Goal: Navigation & Orientation: Find specific page/section

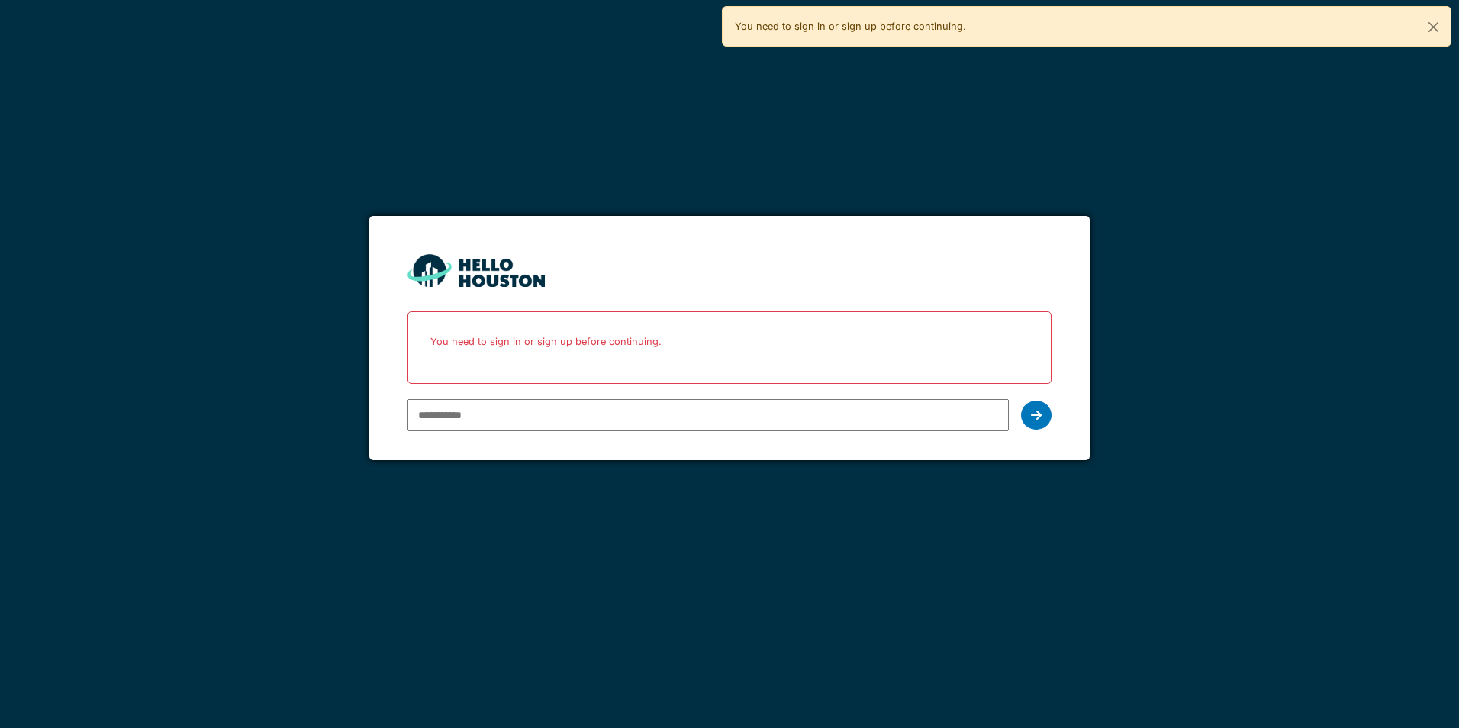
type input "**********"
click at [1050, 423] on div "**********" at bounding box center [728, 415] width 643 height 44
click at [1048, 423] on div at bounding box center [1036, 415] width 31 height 29
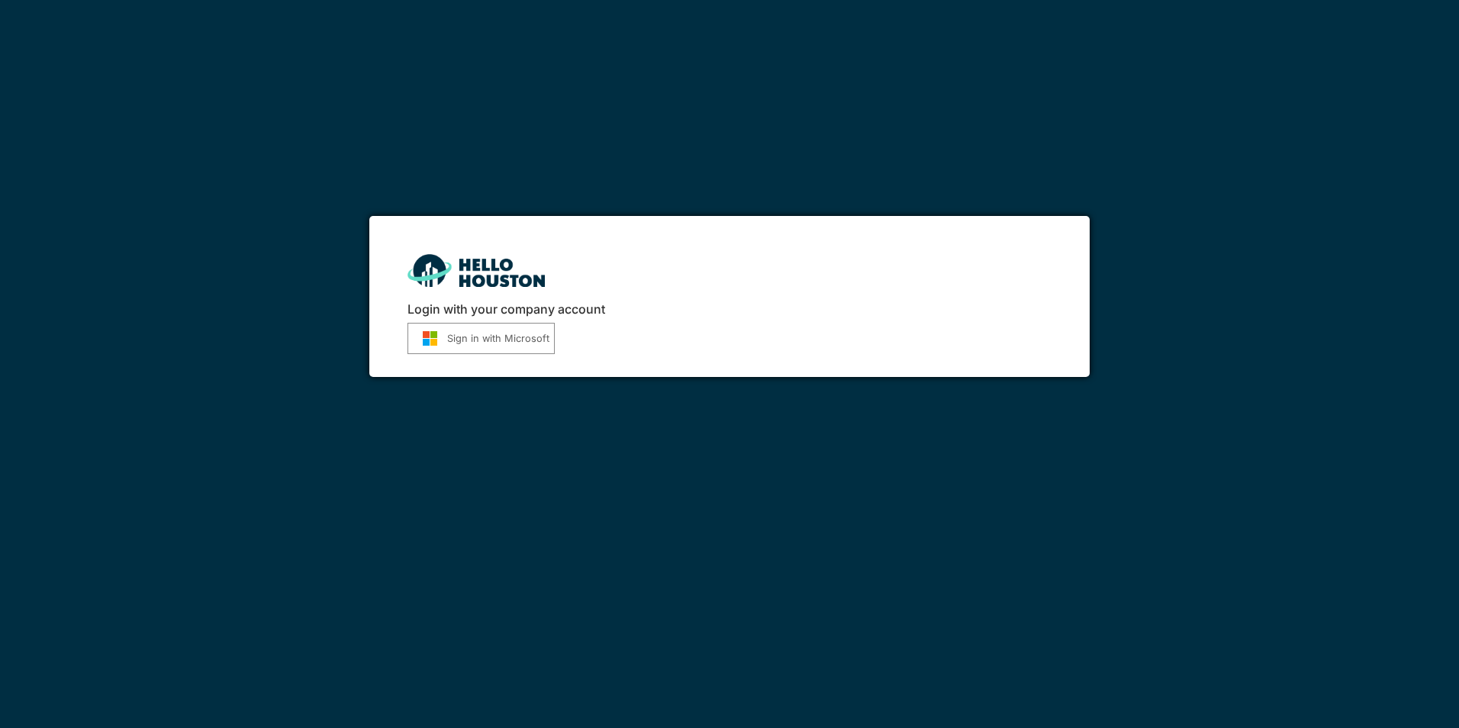
click at [514, 332] on button "Sign in with Microsoft" at bounding box center [480, 338] width 147 height 31
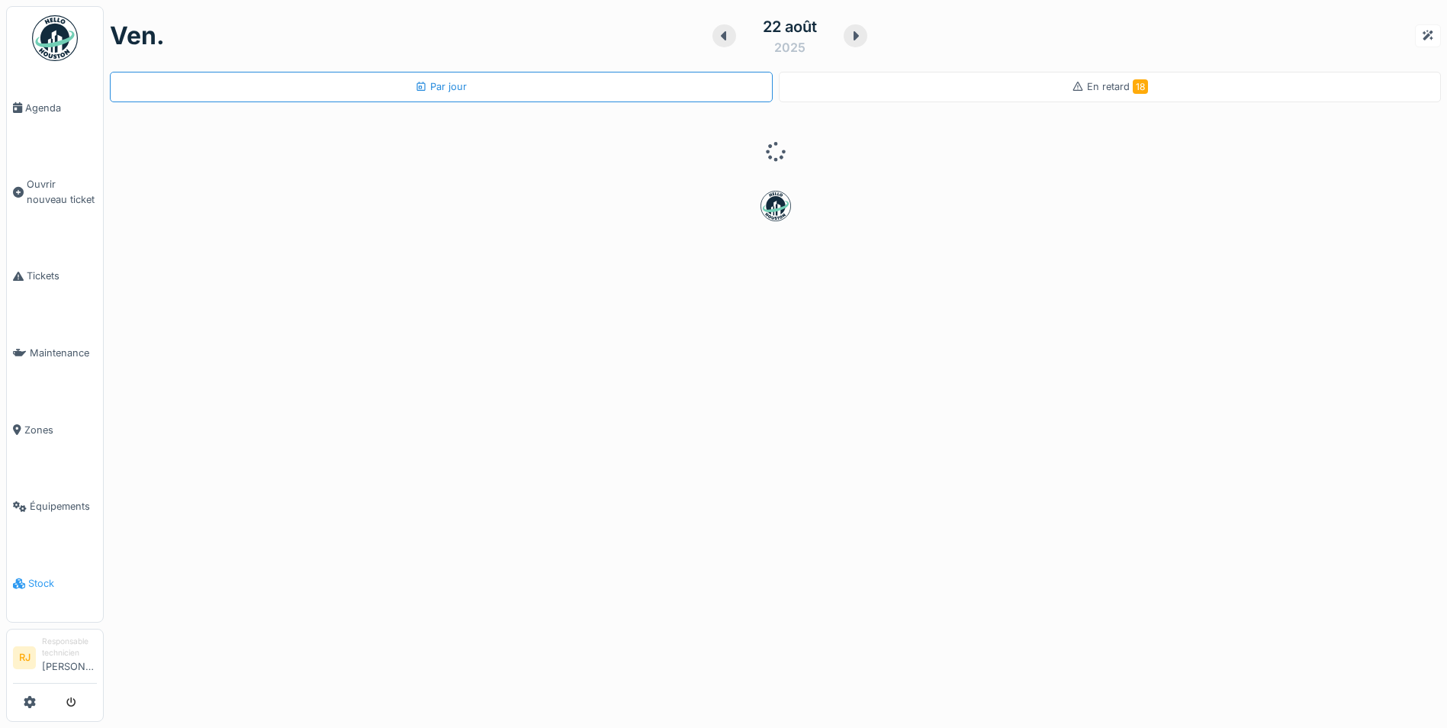
click at [53, 576] on span "Stock" at bounding box center [62, 583] width 69 height 14
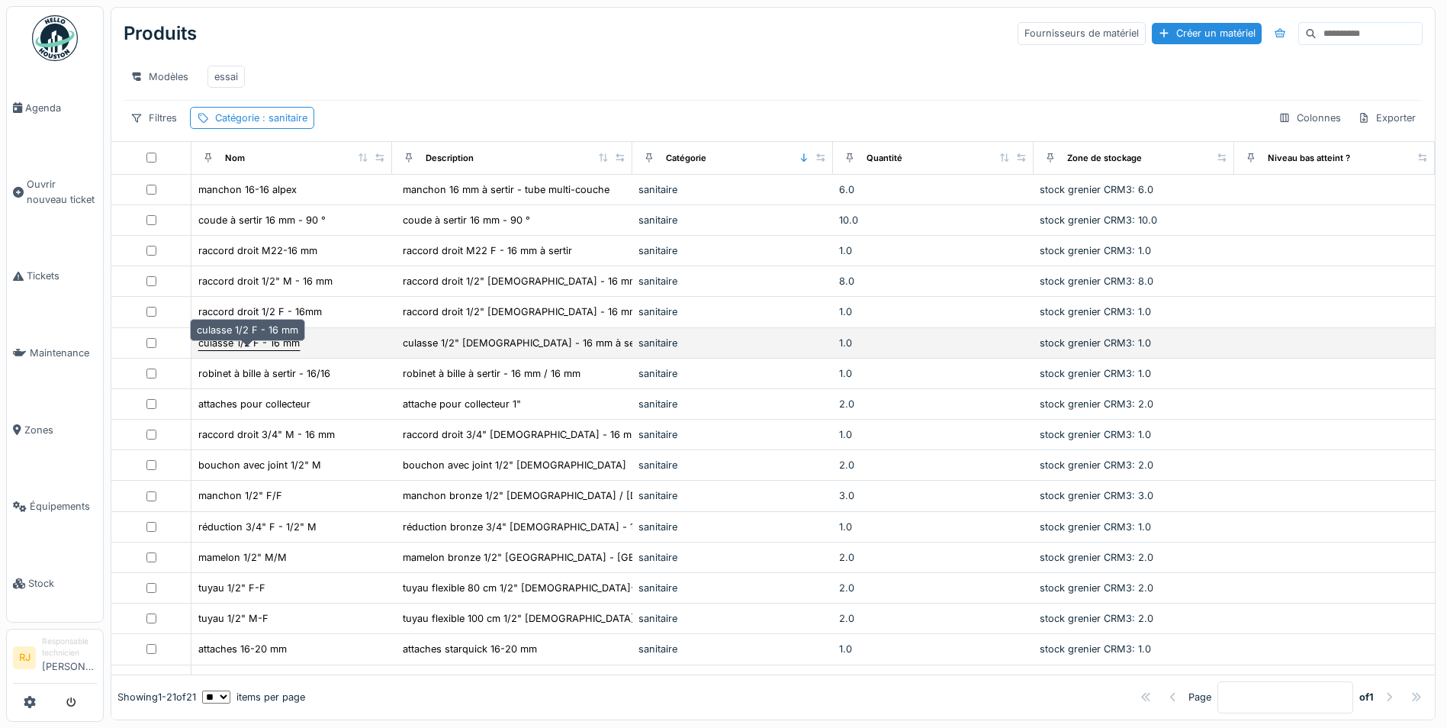
click at [234, 350] on div "culasse 1/2 F - 16 mm" at bounding box center [248, 343] width 101 height 14
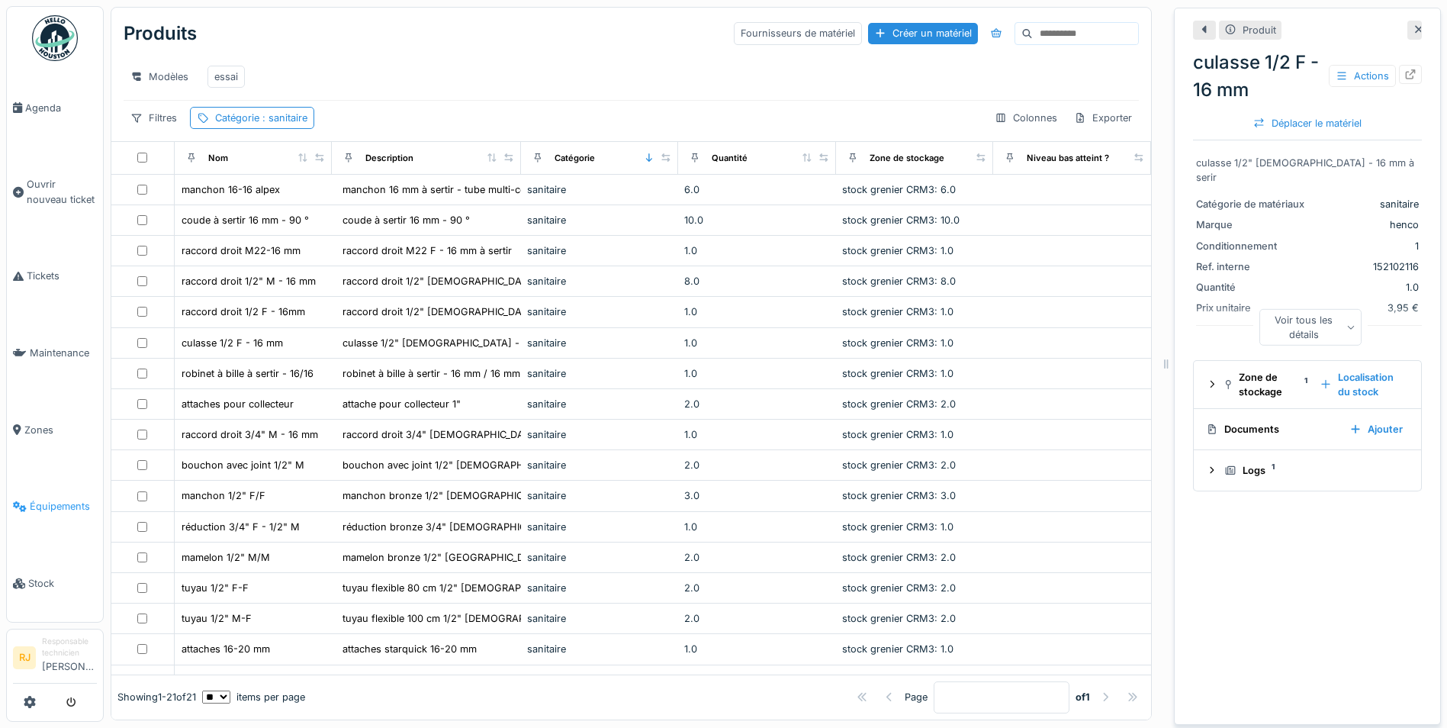
click at [57, 499] on span "Équipements" at bounding box center [63, 506] width 67 height 14
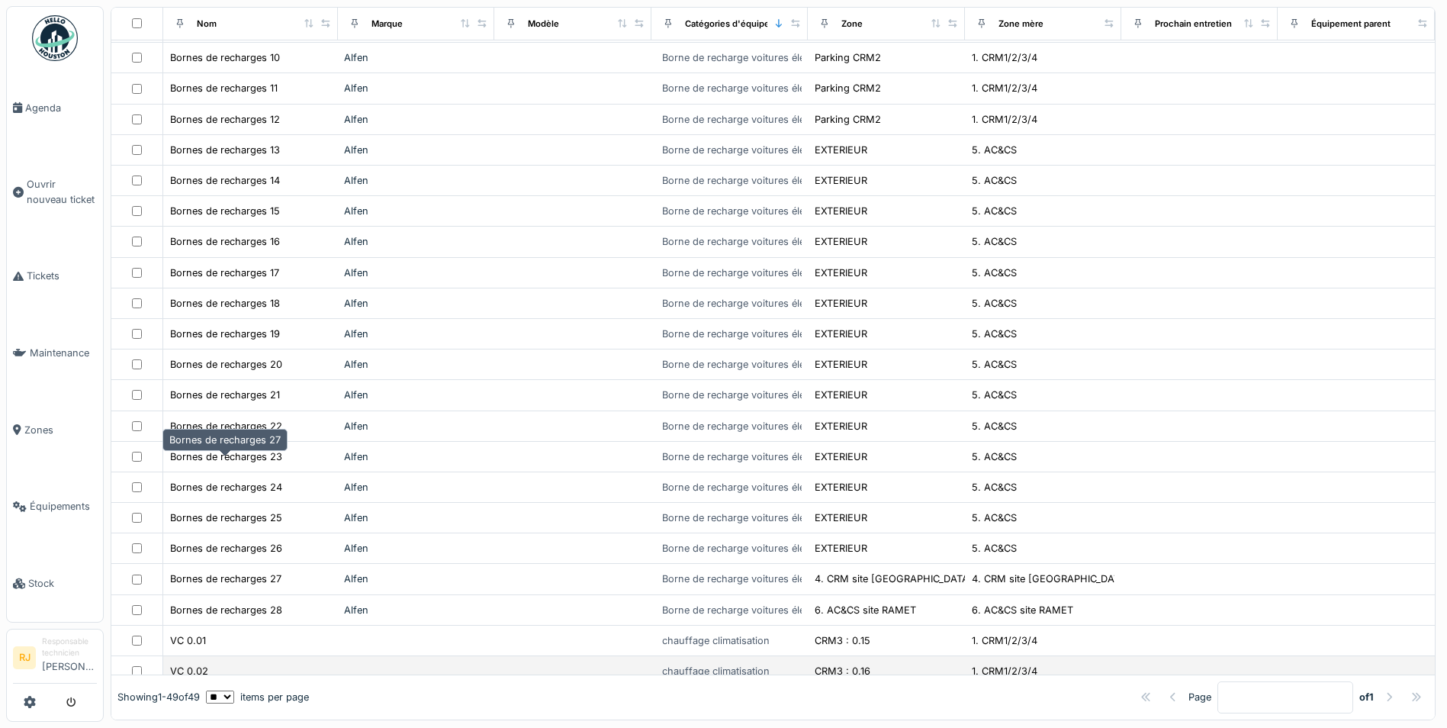
scroll to position [687, 0]
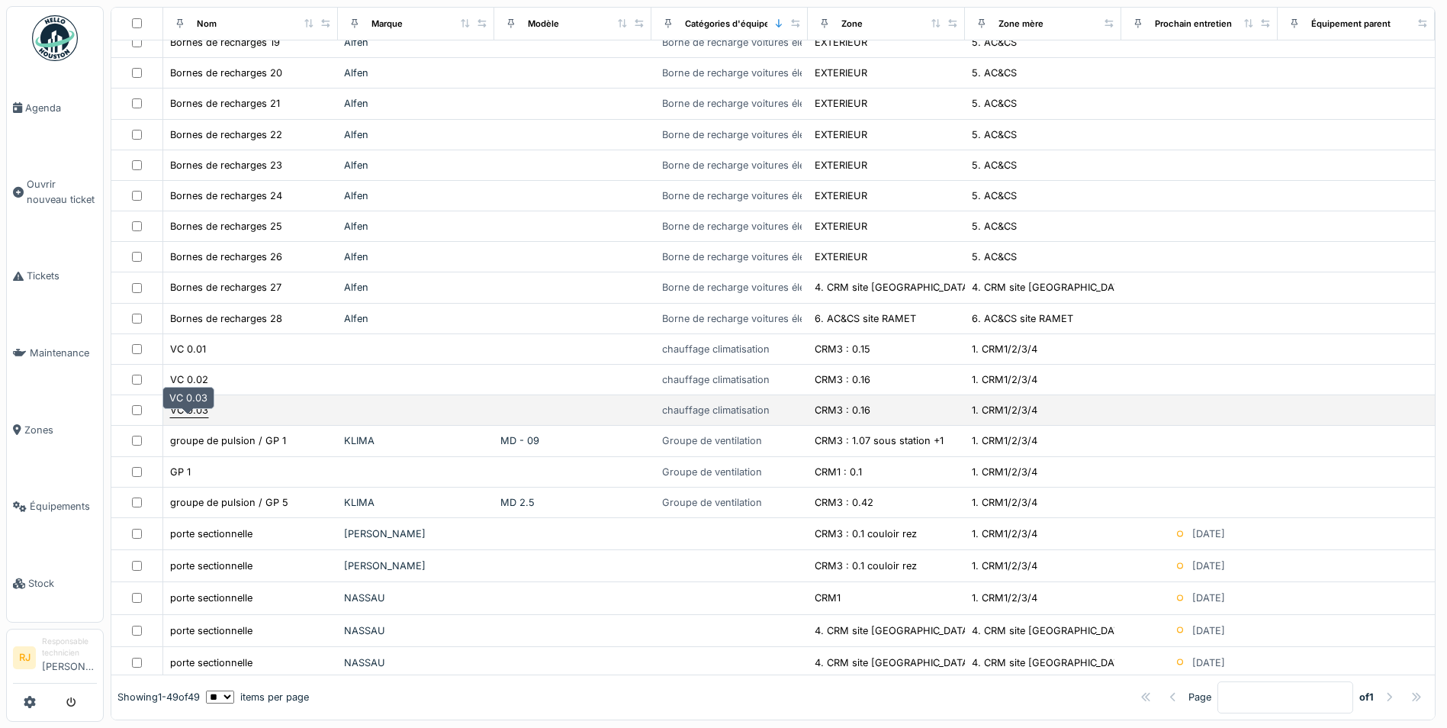
click at [203, 417] on div "VC 0.03" at bounding box center [189, 410] width 38 height 14
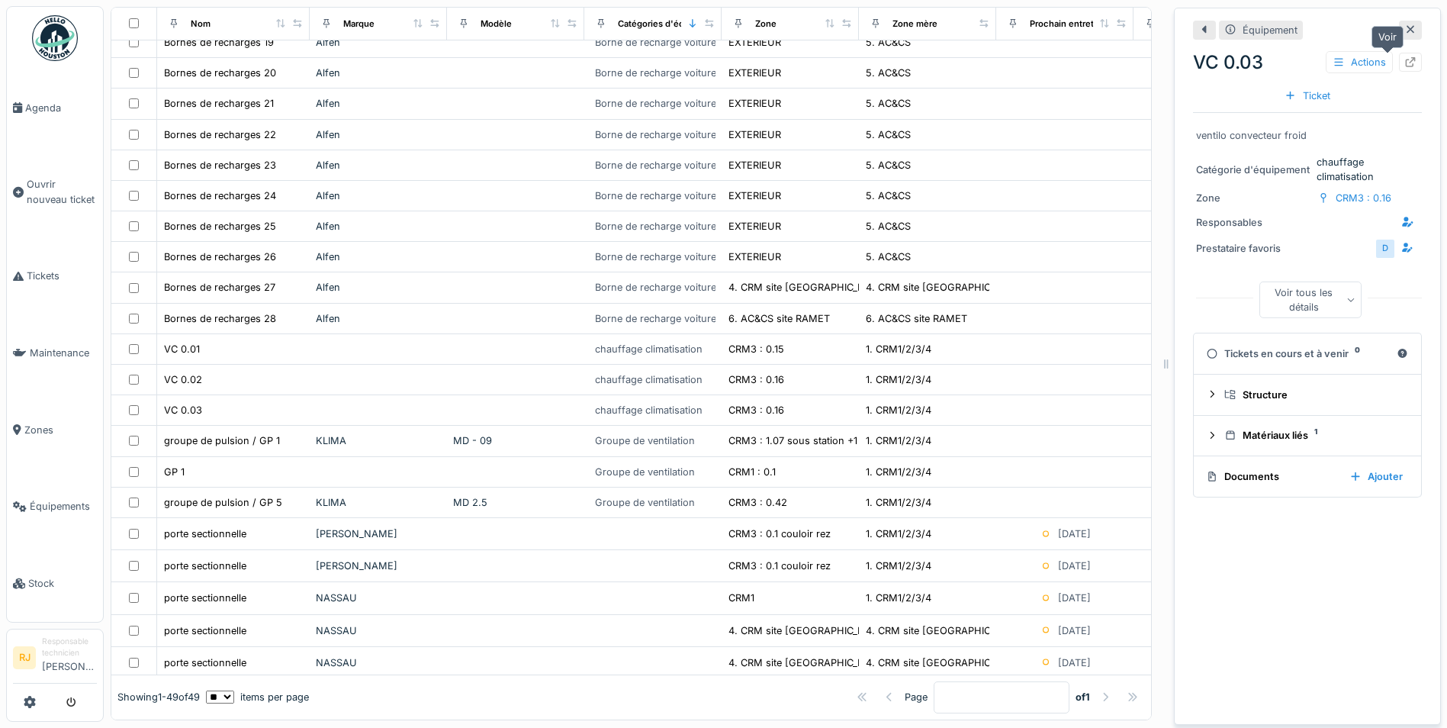
click at [1399, 63] on div at bounding box center [1410, 62] width 23 height 19
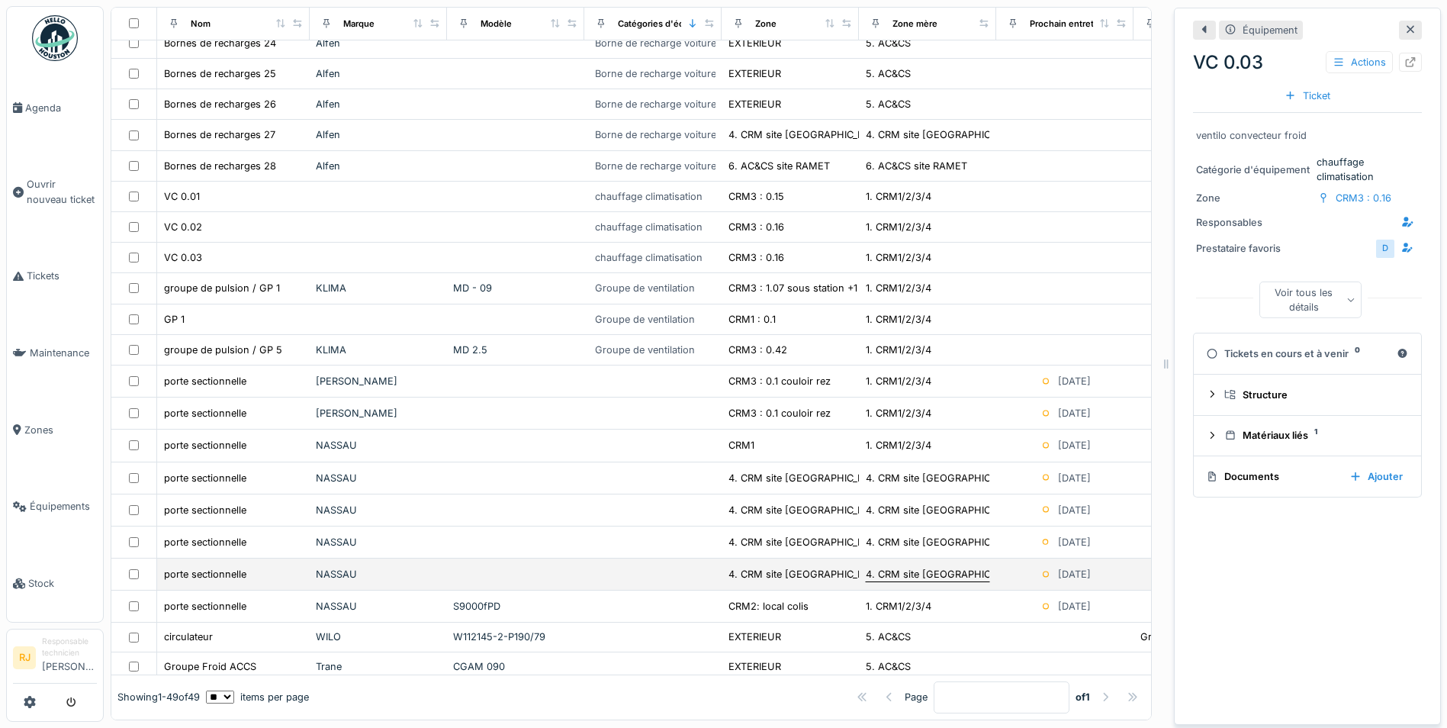
scroll to position [1024, 0]
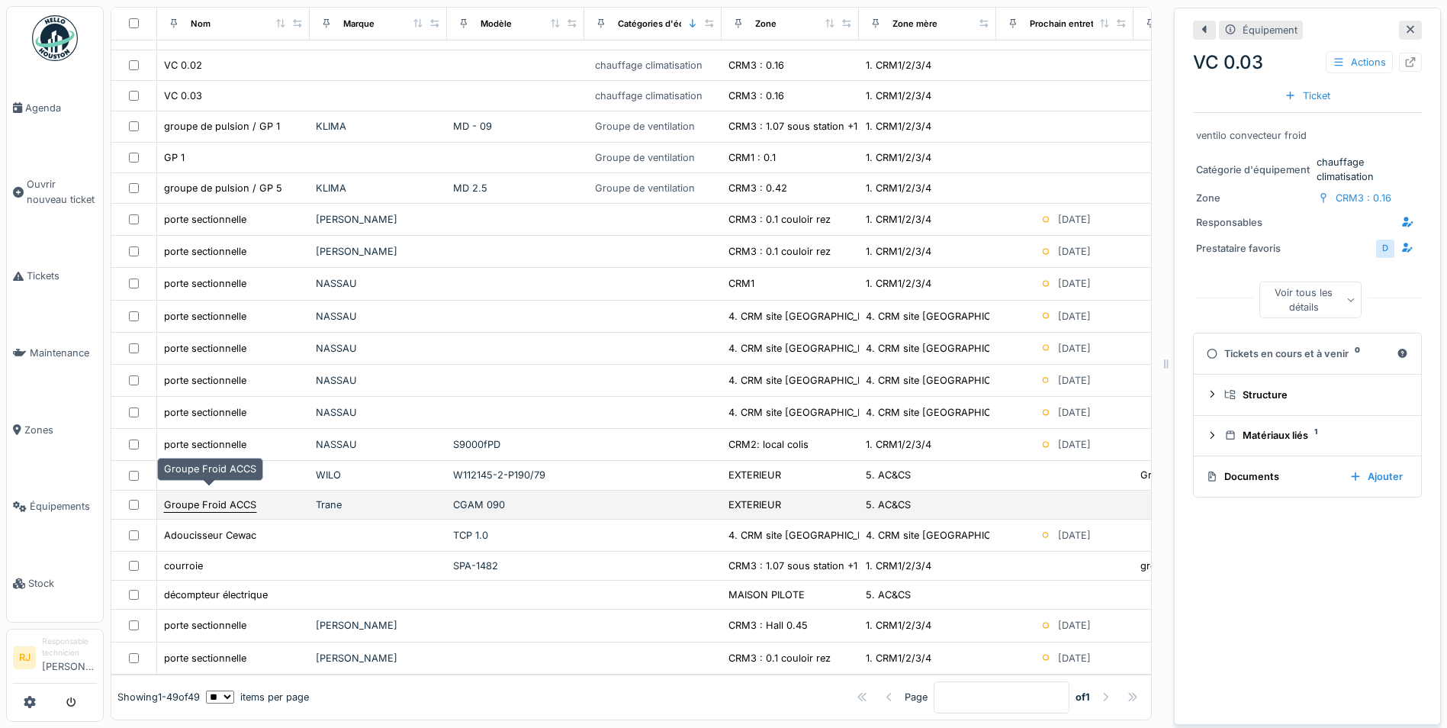
click at [196, 497] on div "Groupe Froid ACCS" at bounding box center [210, 504] width 92 height 14
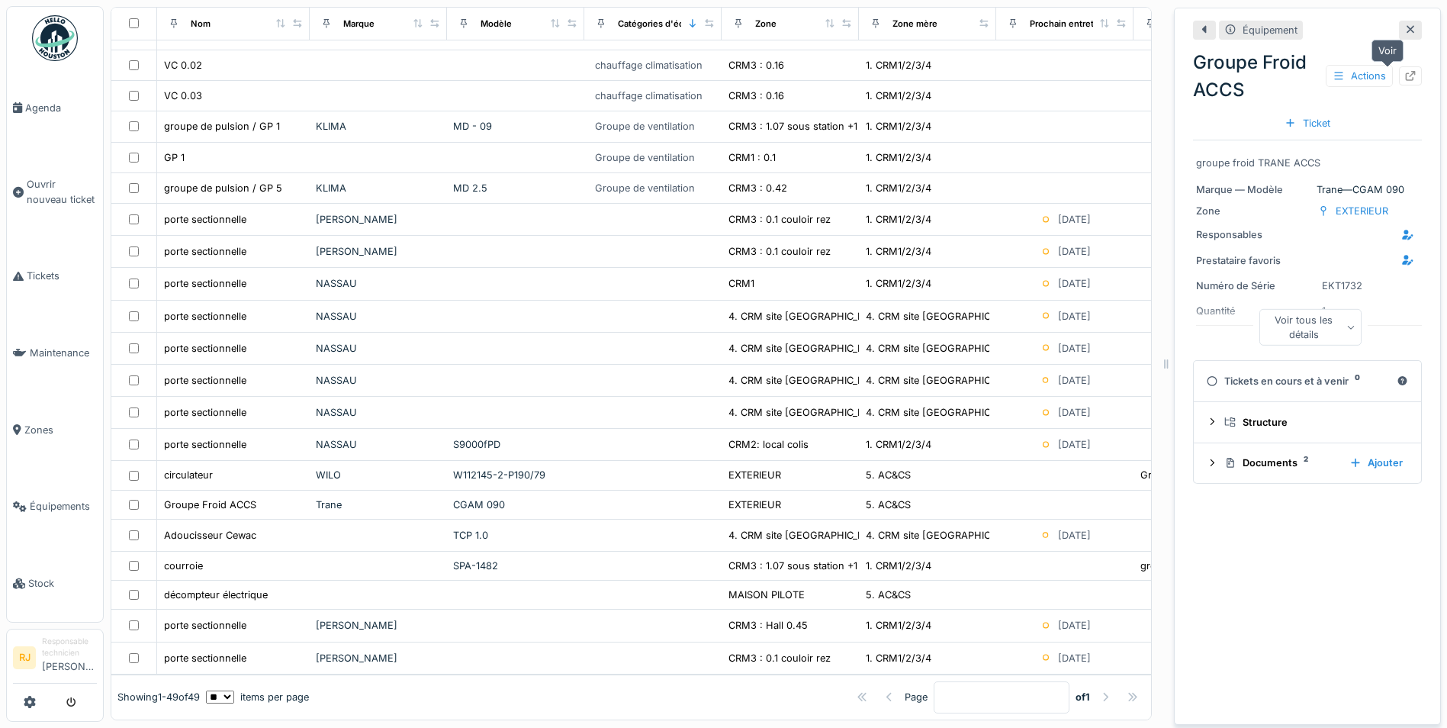
click at [1406, 71] on icon at bounding box center [1411, 76] width 10 height 10
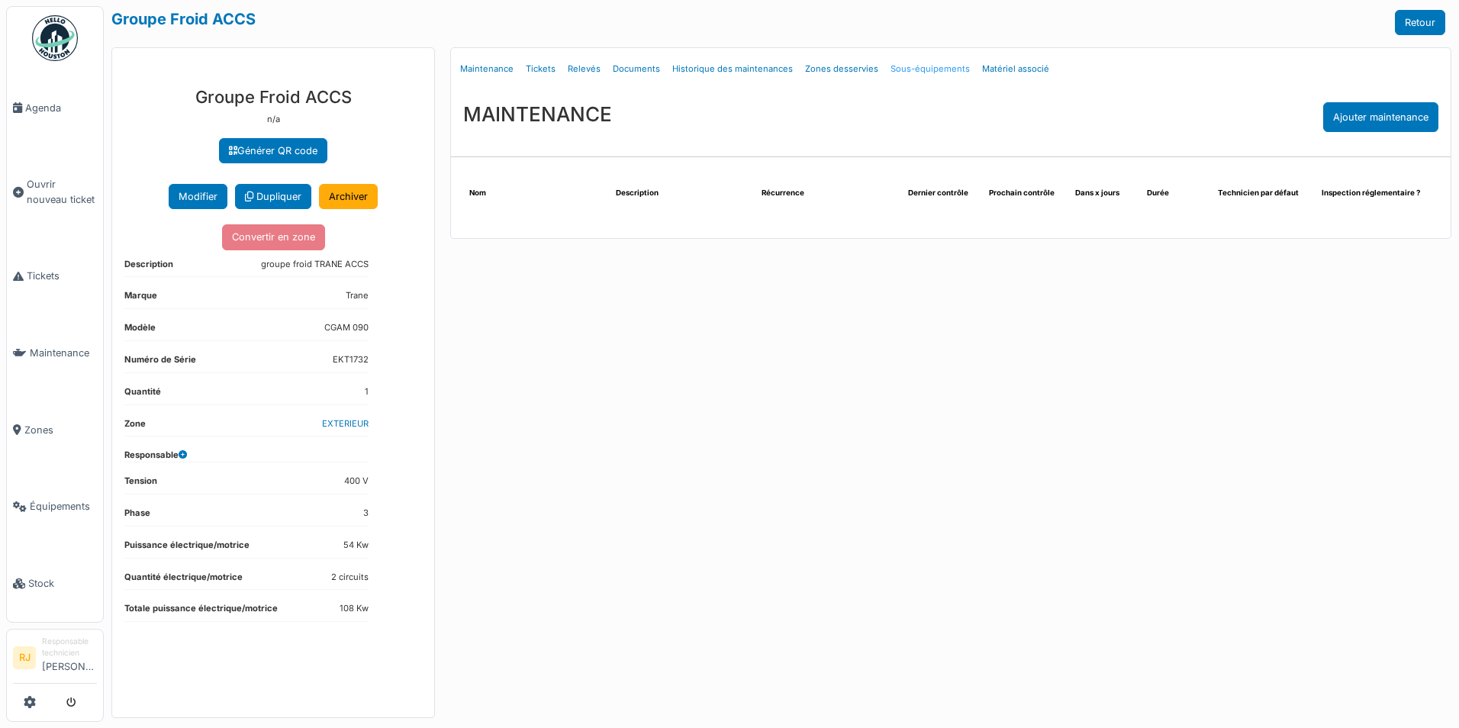
click at [926, 68] on link "Sous-équipements" at bounding box center [930, 69] width 92 height 36
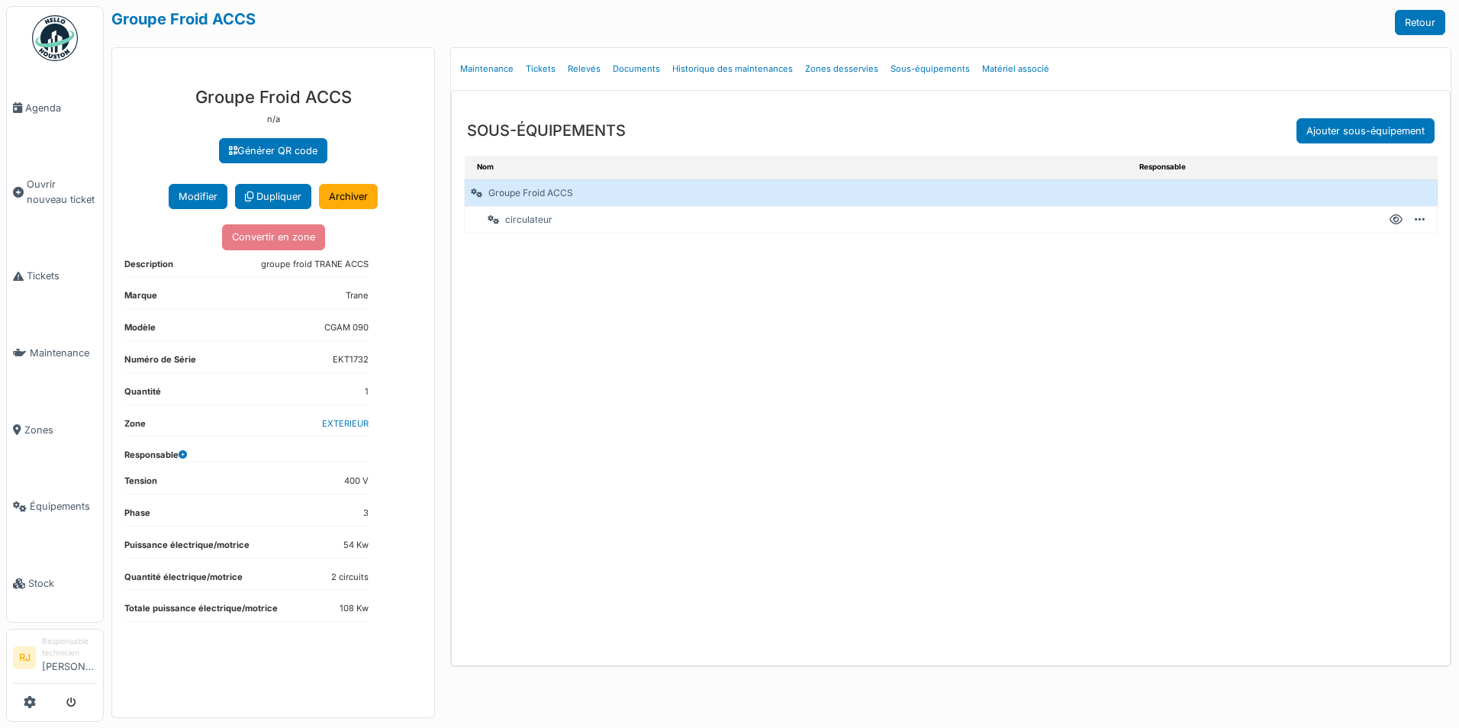
click at [532, 220] on div "circulateur" at bounding box center [679, 220] width 429 height 26
click at [1395, 220] on icon at bounding box center [1395, 220] width 13 height 1
